Goal: Find specific page/section: Find specific page/section

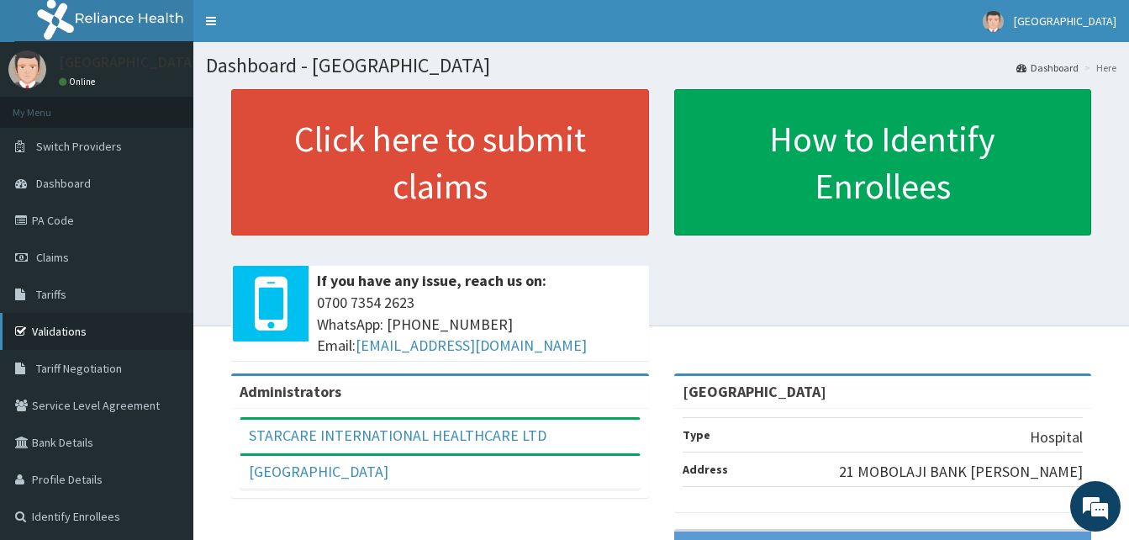
click at [95, 324] on link "Validations" at bounding box center [96, 331] width 193 height 37
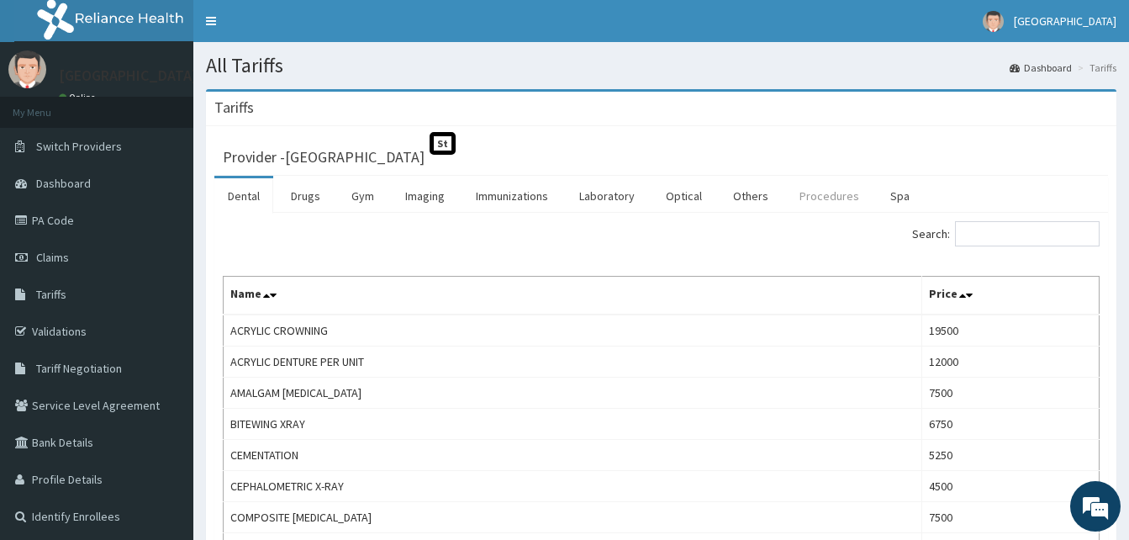
click at [801, 200] on link "Procedures" at bounding box center [829, 195] width 87 height 35
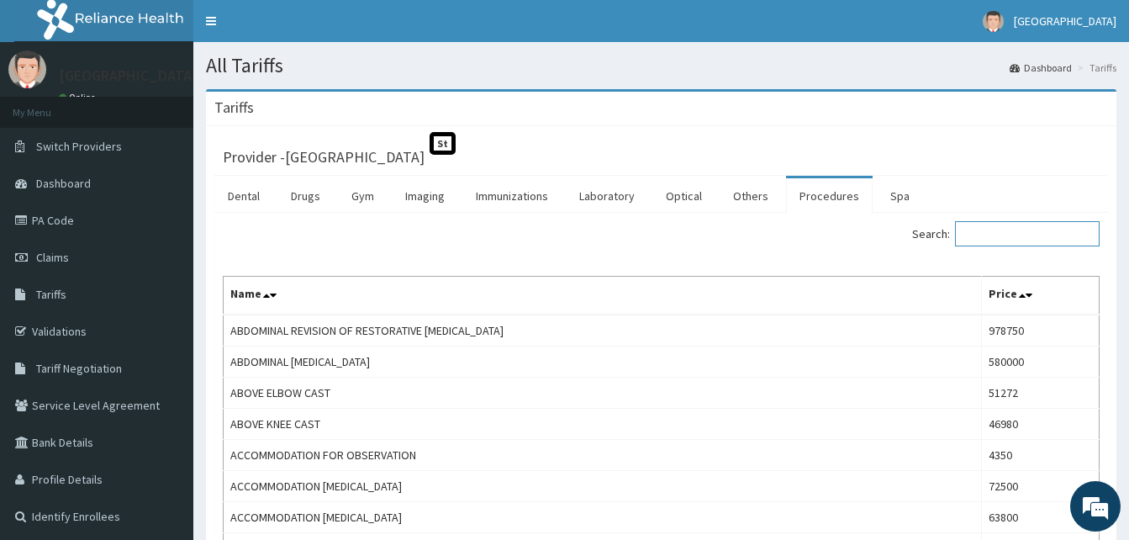
click at [1013, 235] on input "Search:" at bounding box center [1027, 233] width 145 height 25
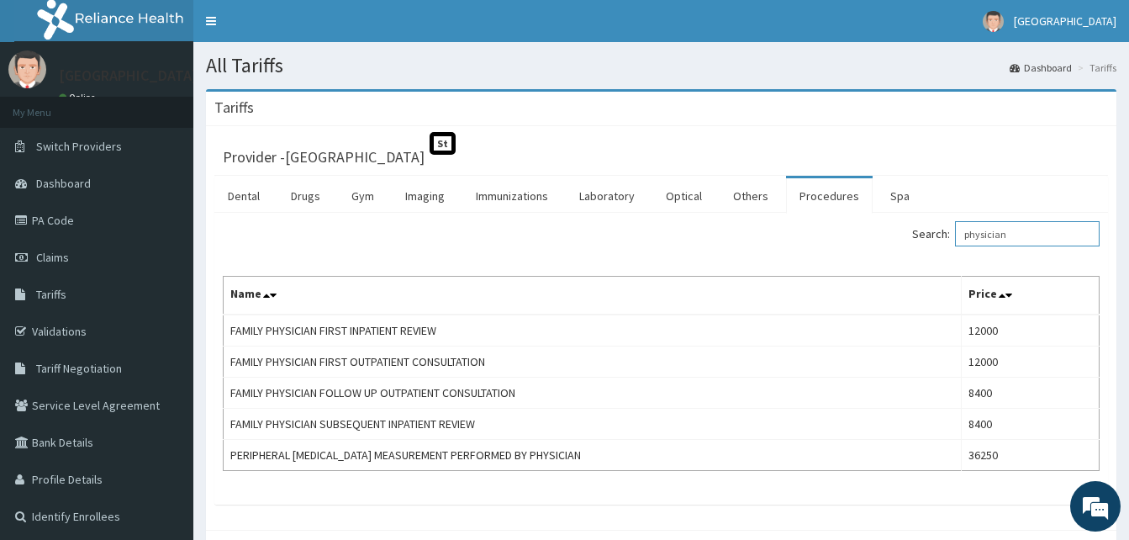
type input "physician"
